Goal: Go to known website: Go to known website

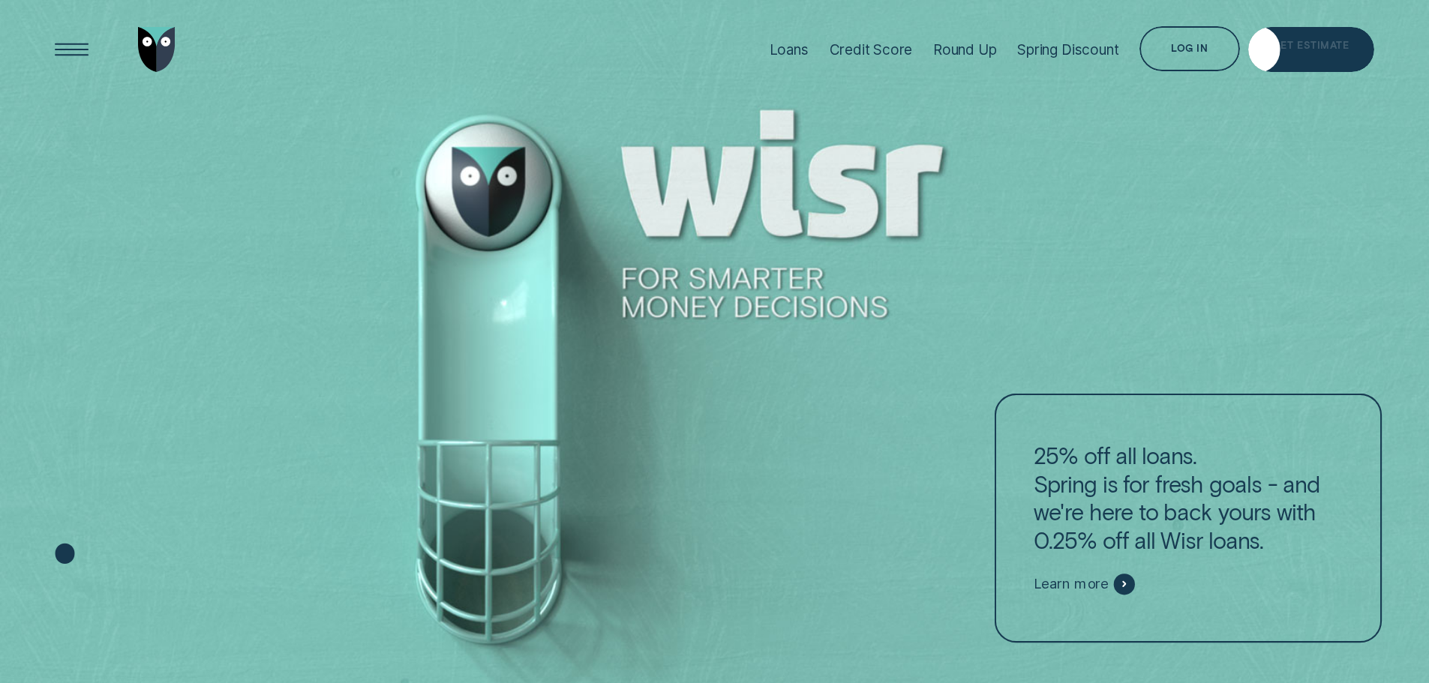
click at [1165, 52] on div "Log in" at bounding box center [1190, 48] width 100 height 45
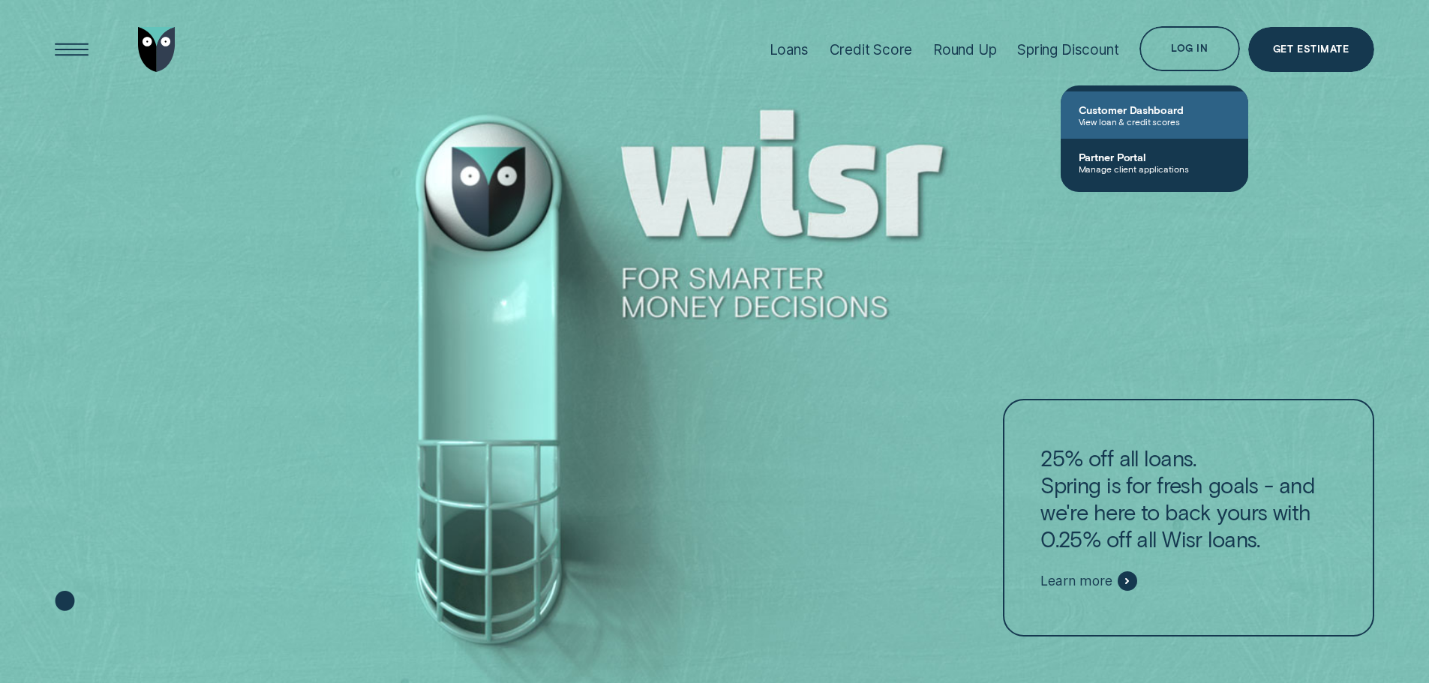
click at [1137, 109] on span "Customer Dashboard" at bounding box center [1155, 110] width 152 height 13
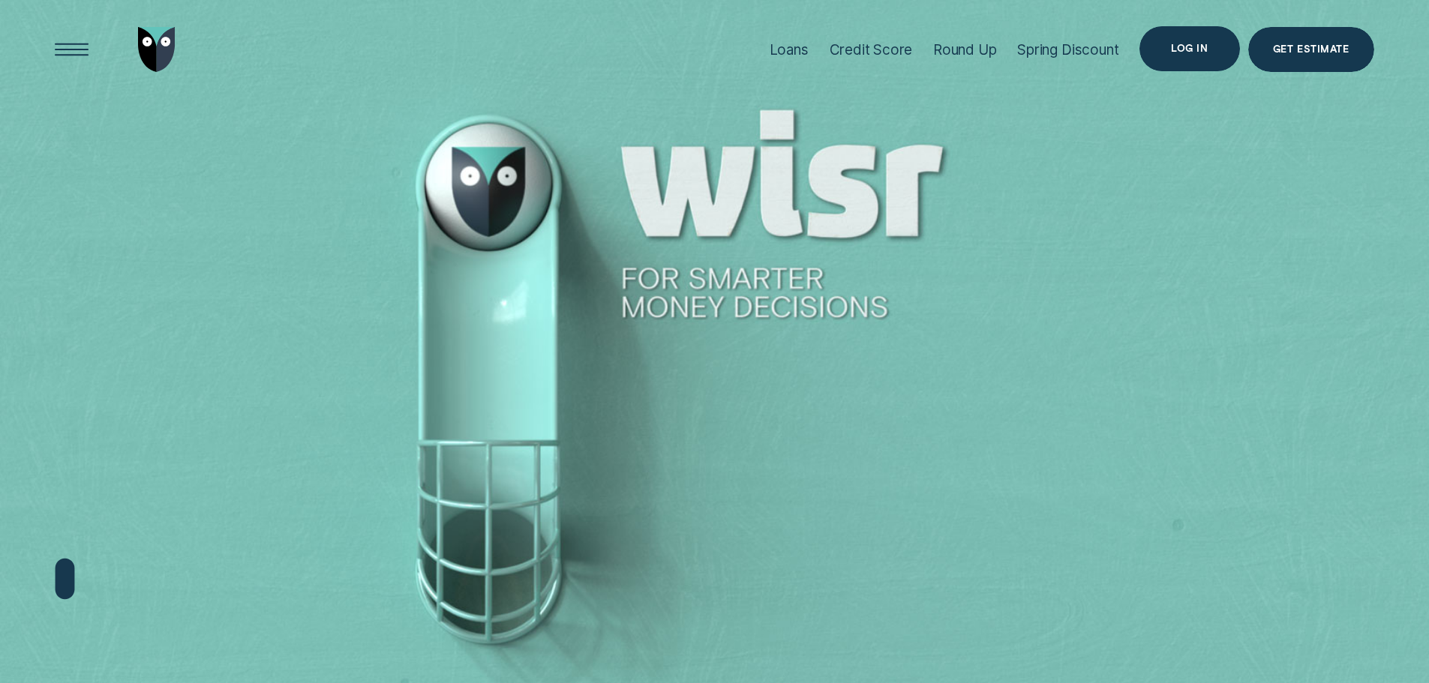
click at [1215, 39] on div "Log in" at bounding box center [1190, 48] width 100 height 45
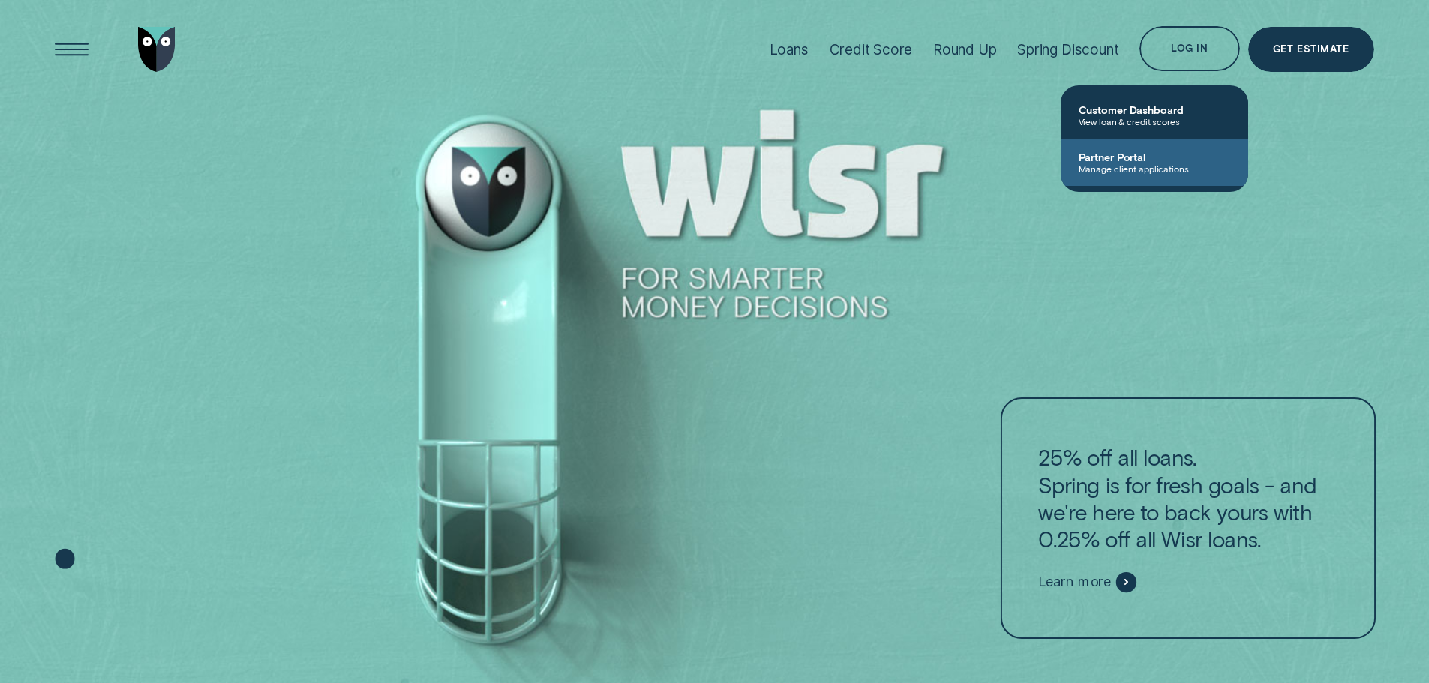
click at [1163, 149] on link "Partner Portal Manage client applications" at bounding box center [1155, 162] width 188 height 47
